Goal: Information Seeking & Learning: Find specific page/section

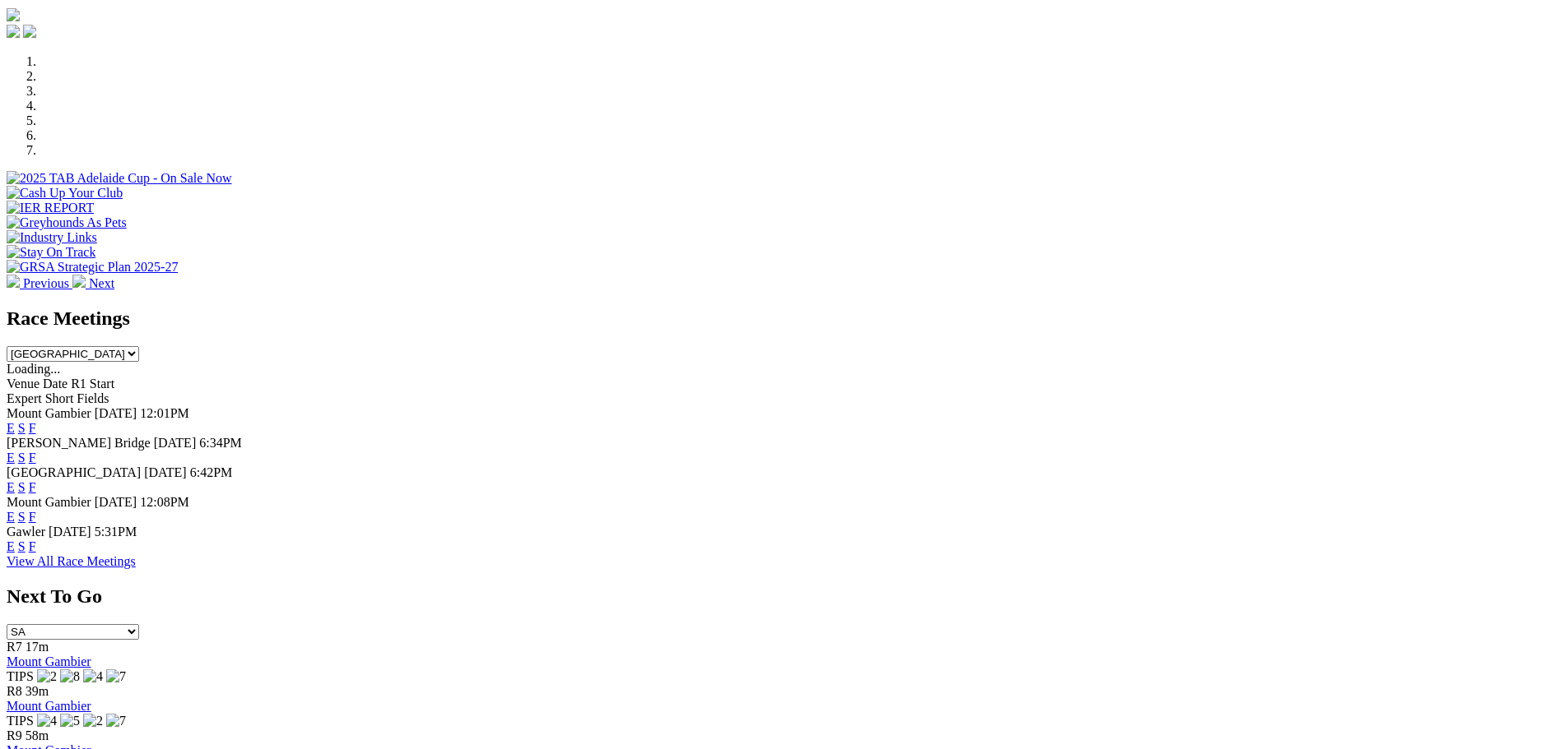
scroll to position [493, 0]
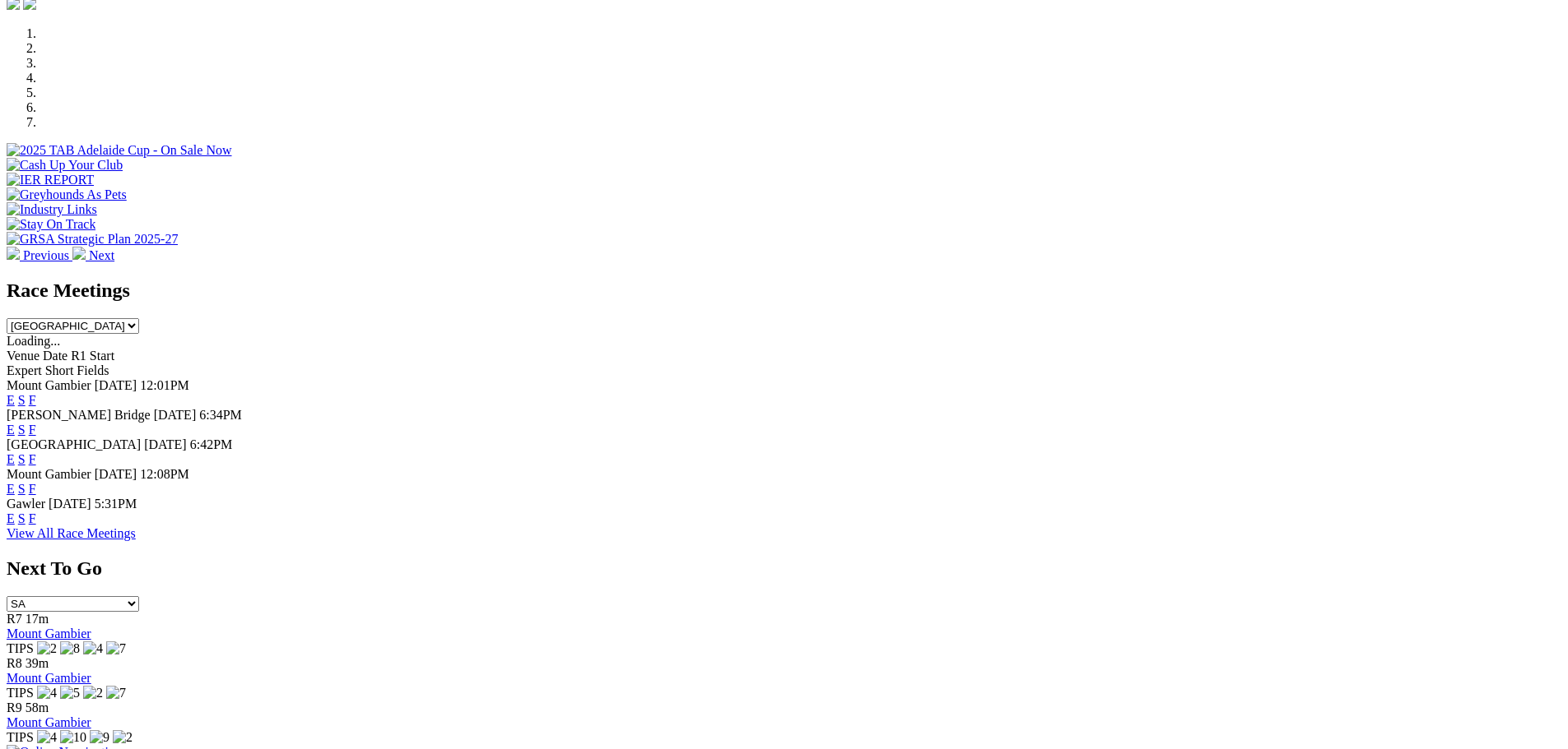
click at [37, 423] on link "F" at bounding box center [32, 430] width 7 height 14
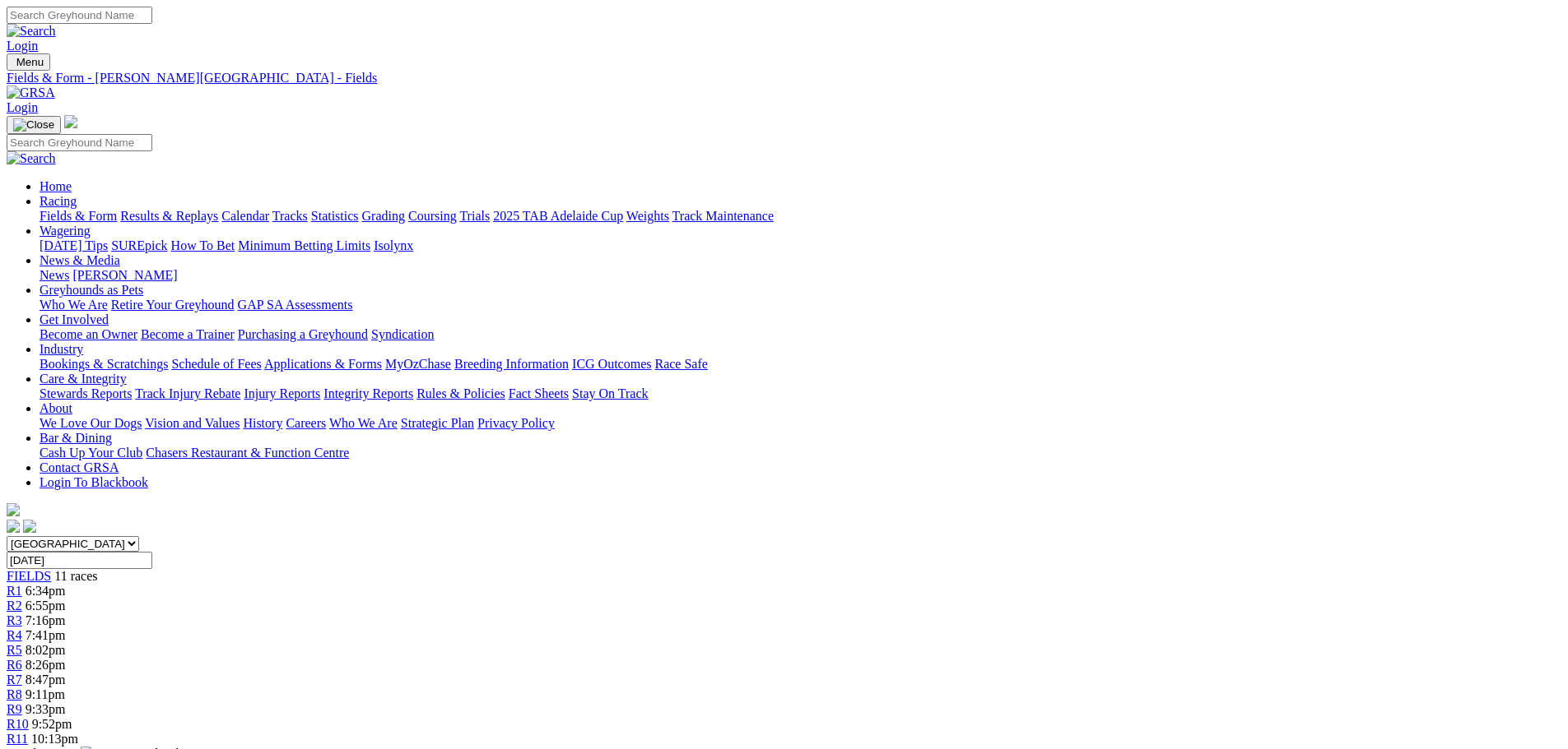
click at [117, 208] on link "Fields & Form" at bounding box center [78, 215] width 77 height 14
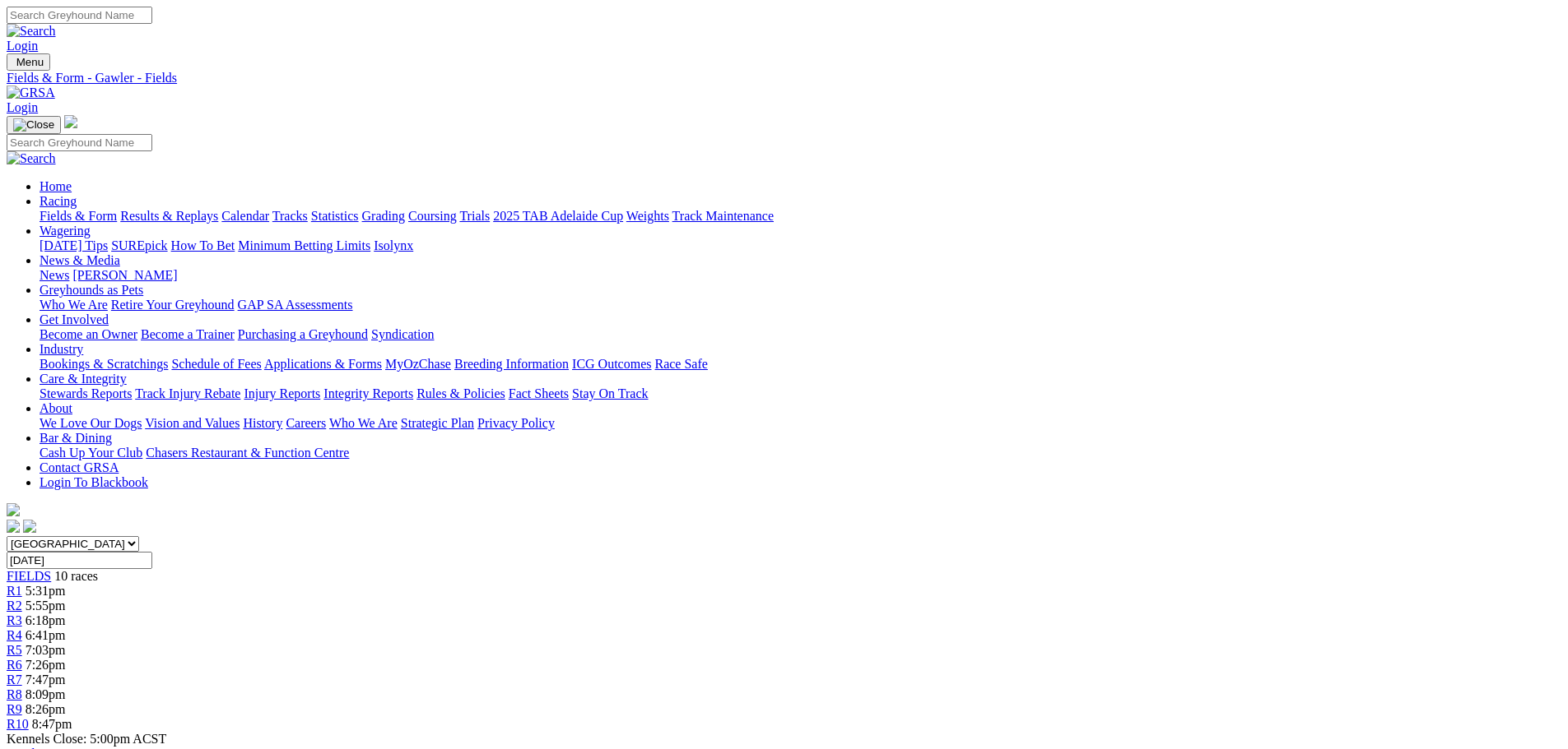
click at [117, 208] on link "Fields & Form" at bounding box center [78, 215] width 77 height 14
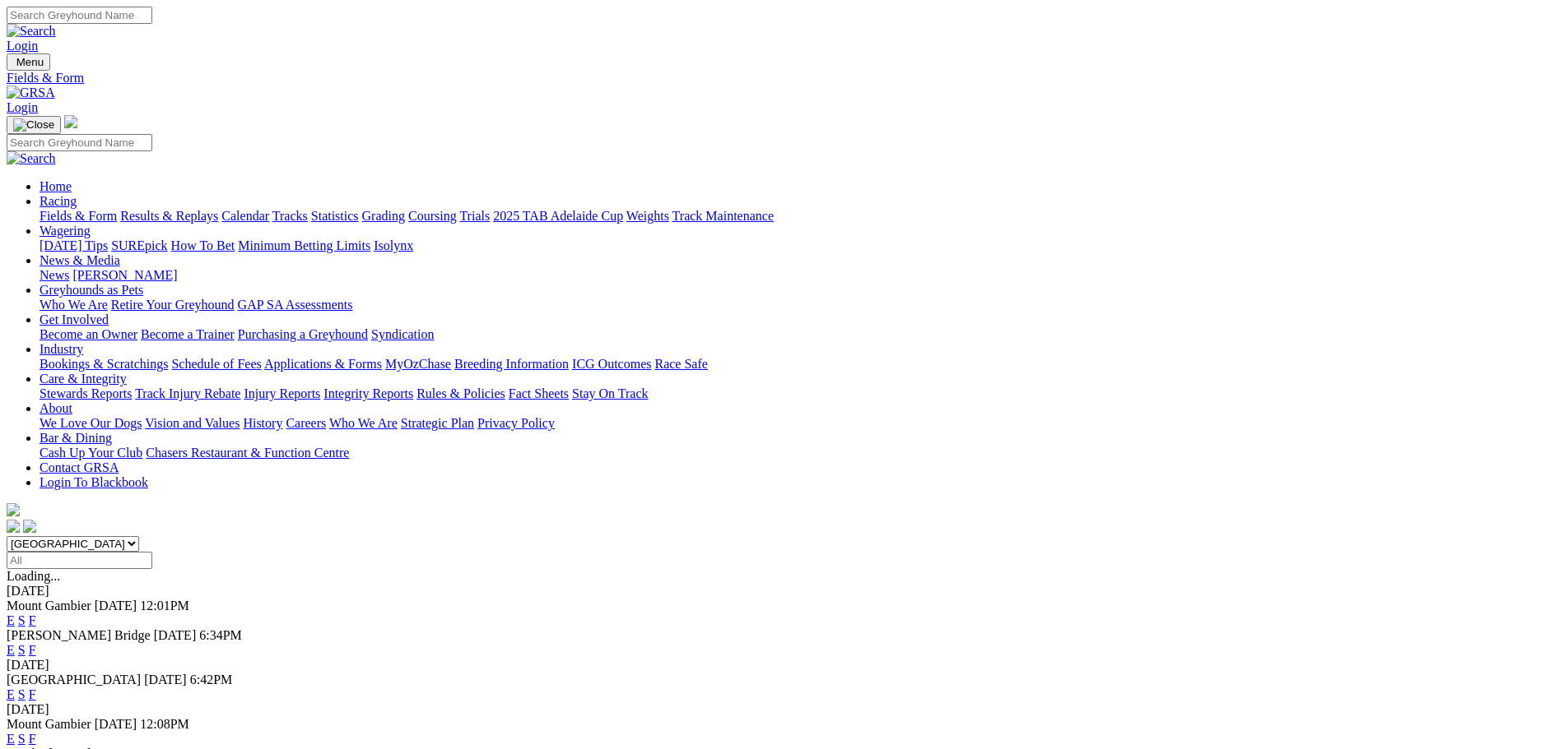
click at [37, 688] on link "F" at bounding box center [32, 695] width 7 height 14
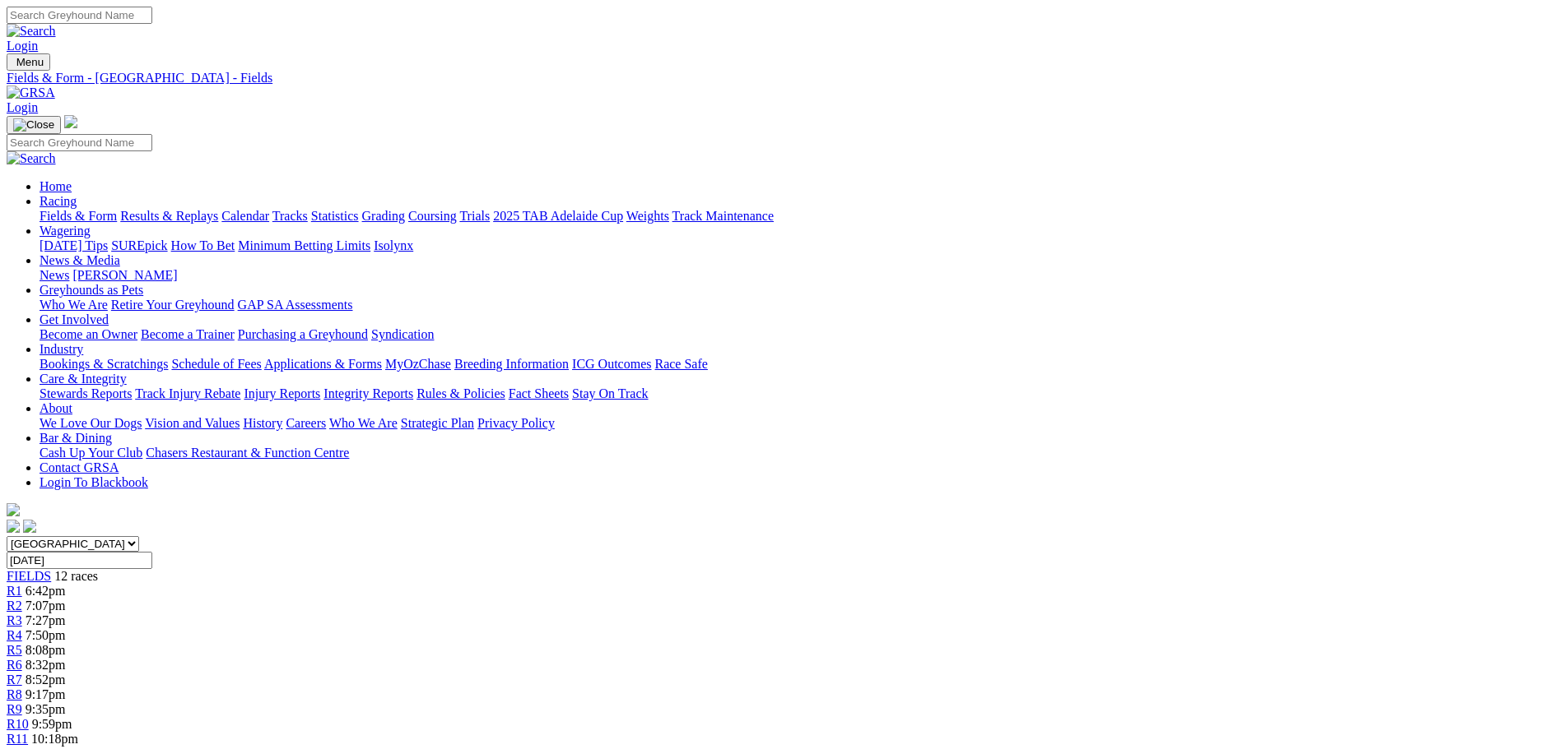
click at [117, 208] on link "Fields & Form" at bounding box center [78, 215] width 77 height 14
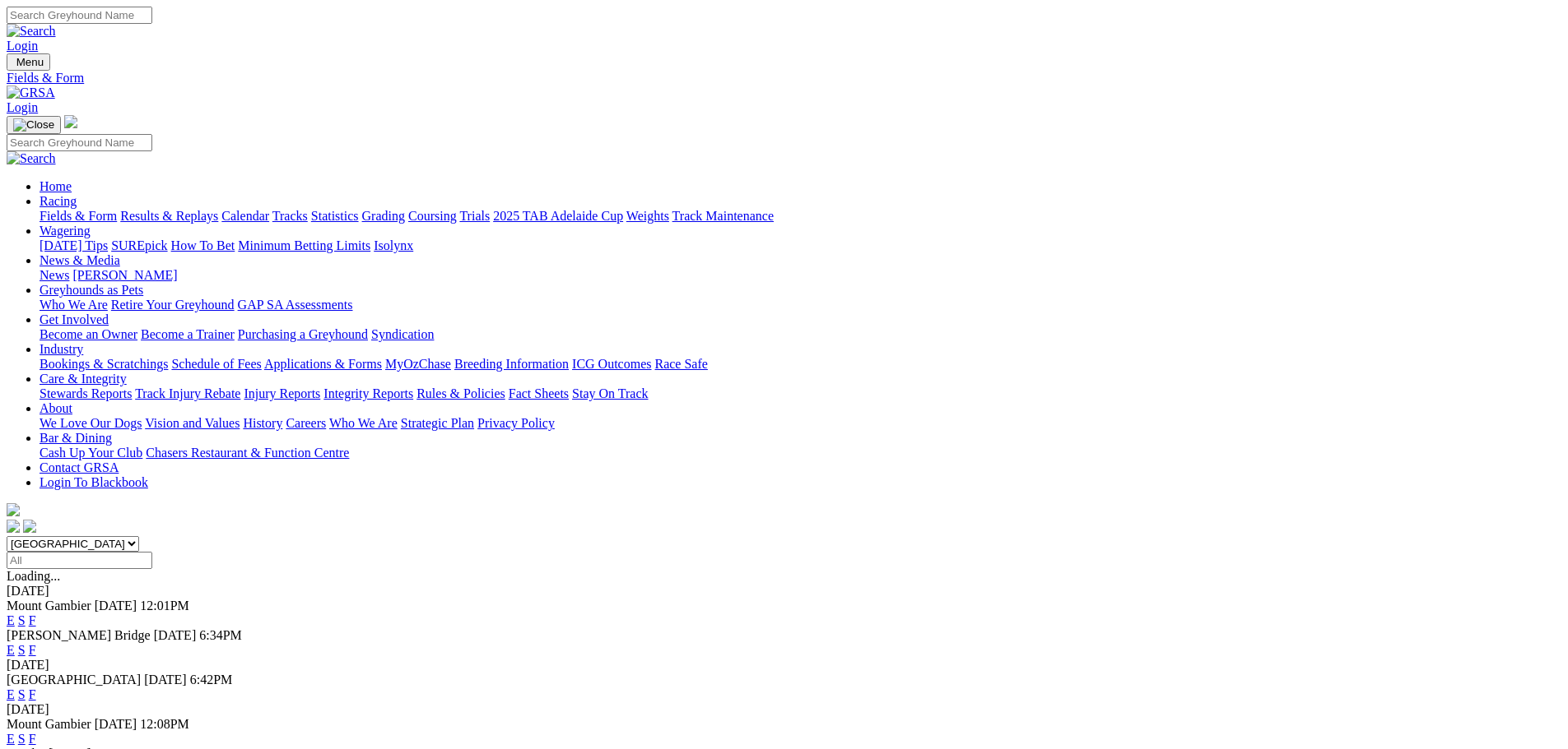
click at [117, 208] on link "Fields & Form" at bounding box center [78, 215] width 77 height 14
click at [37, 688] on link "F" at bounding box center [32, 695] width 7 height 14
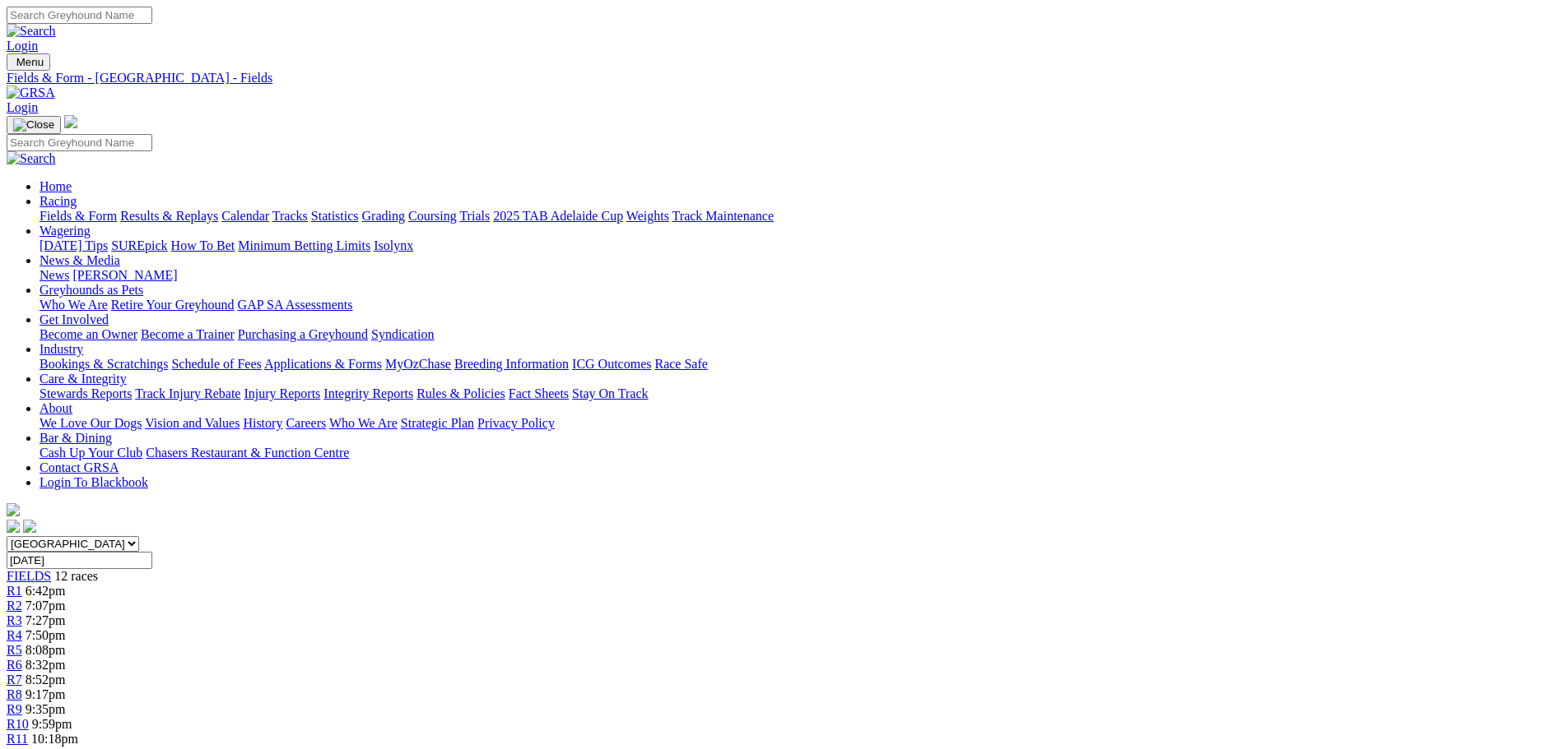
click at [117, 208] on link "Fields & Form" at bounding box center [78, 215] width 77 height 14
